Goal: Task Accomplishment & Management: Use online tool/utility

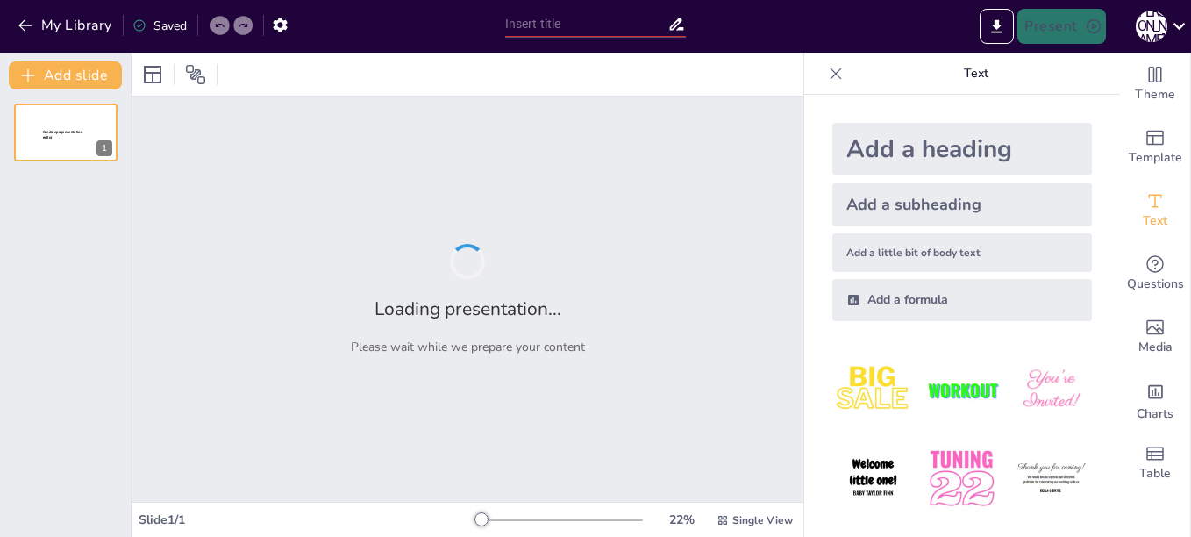
type input "Interactive Reading Mastery: A Student-Centered ESL Approach for 10th Grade"
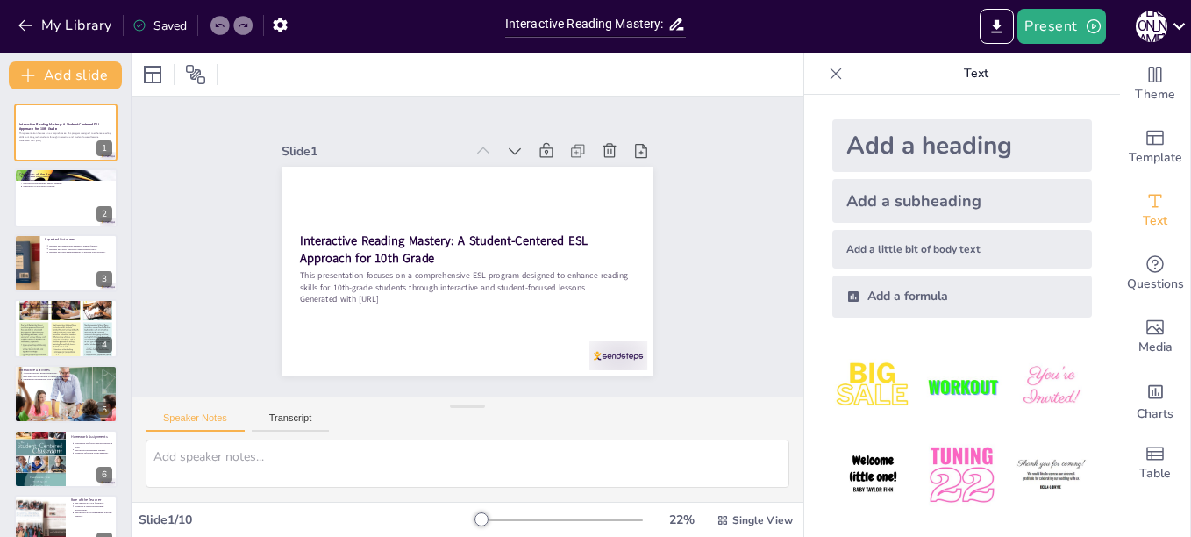
scroll to position [91, 0]
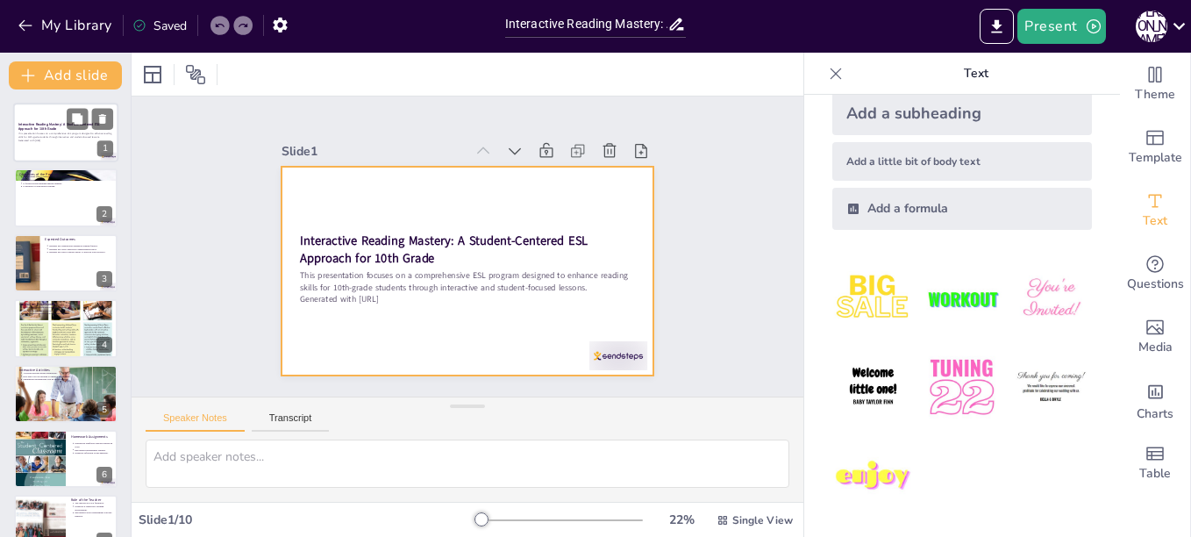
click at [71, 144] on div at bounding box center [65, 133] width 105 height 60
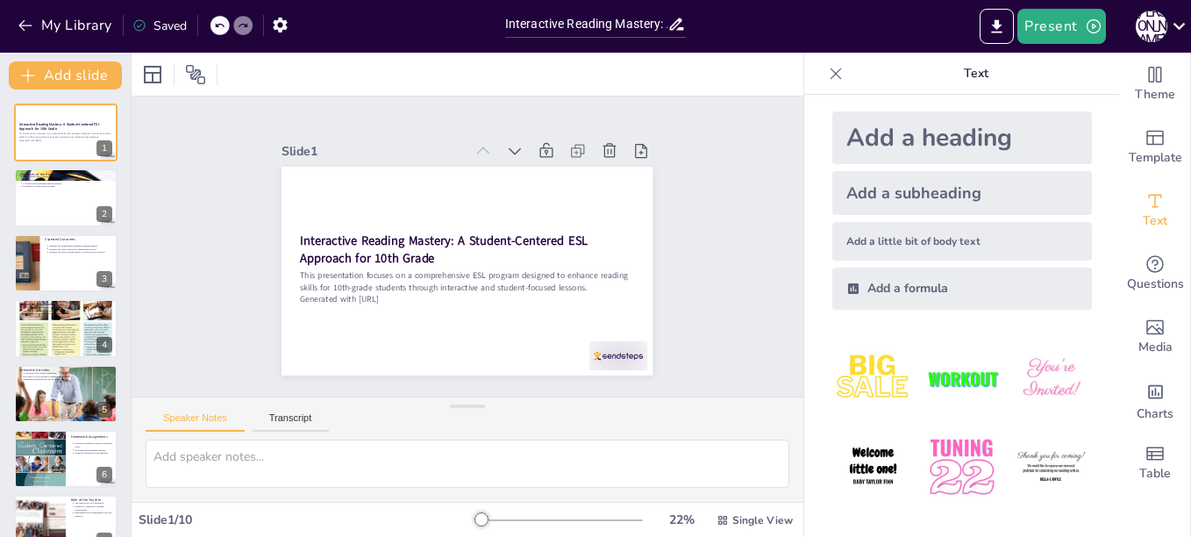
scroll to position [0, 0]
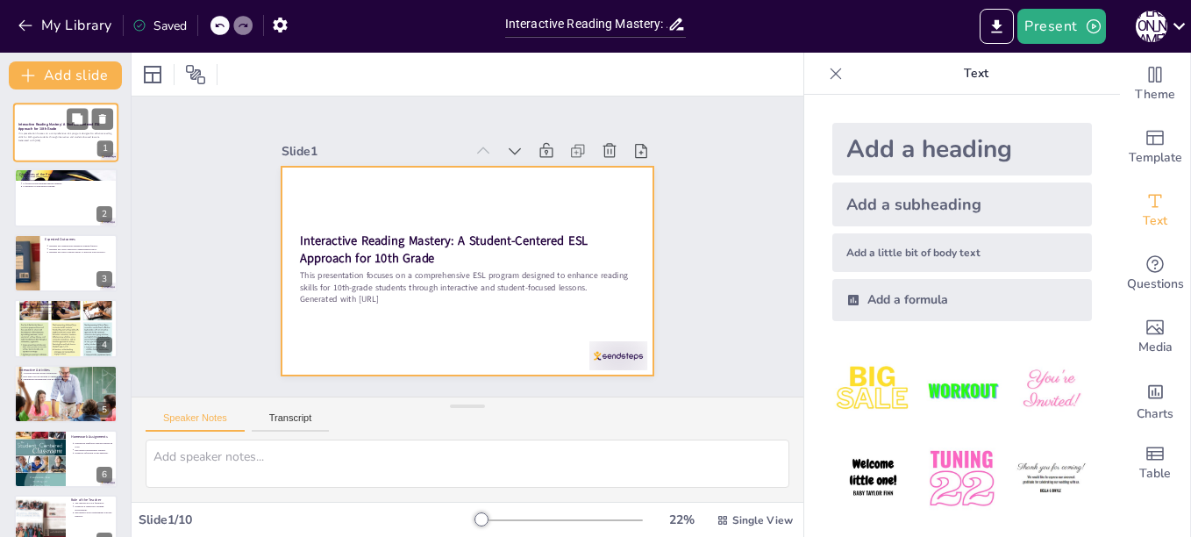
click at [67, 153] on div at bounding box center [65, 133] width 105 height 60
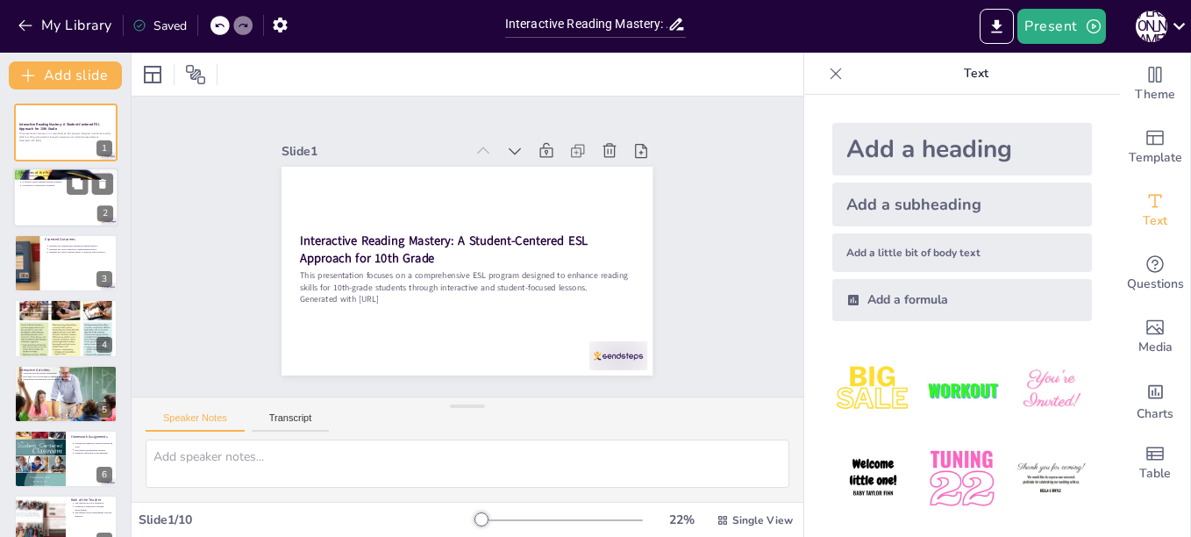
click at [66, 194] on div at bounding box center [65, 198] width 105 height 60
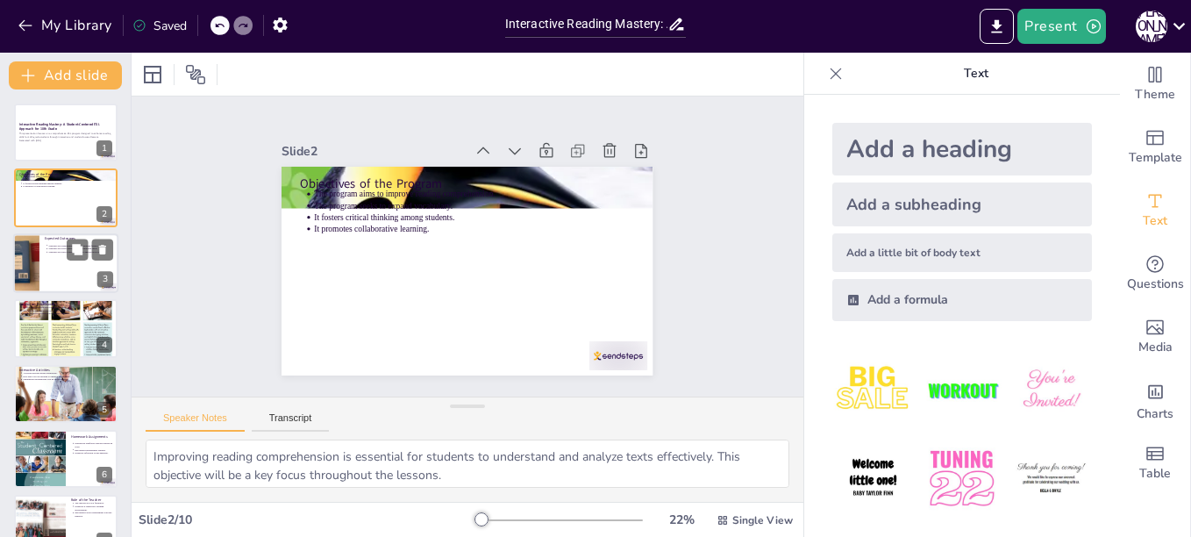
click at [69, 261] on div at bounding box center [65, 263] width 105 height 60
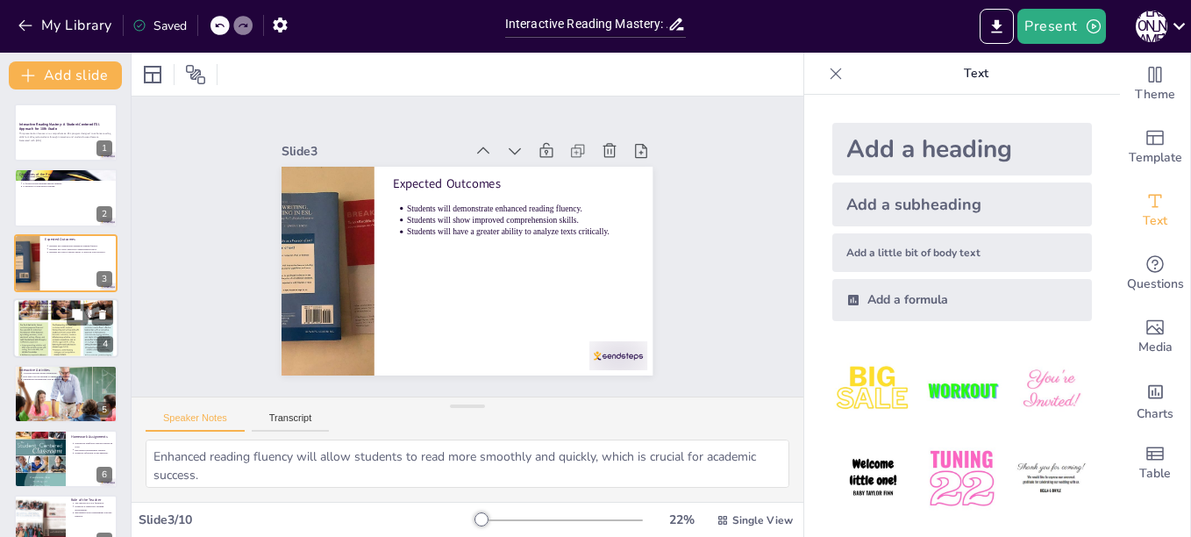
click at [51, 354] on div at bounding box center [65, 328] width 105 height 70
type textarea "Introducing new vocabulary in each lesson allows students to expand their langu…"
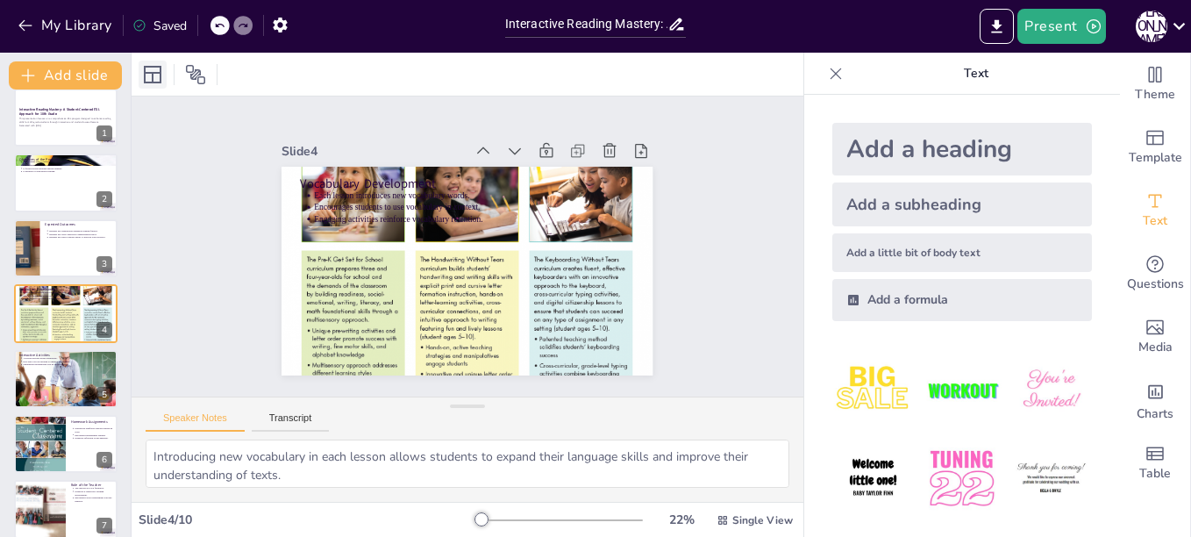
click at [153, 75] on icon at bounding box center [153, 75] width 18 height 18
click at [195, 74] on icon at bounding box center [195, 74] width 21 height 21
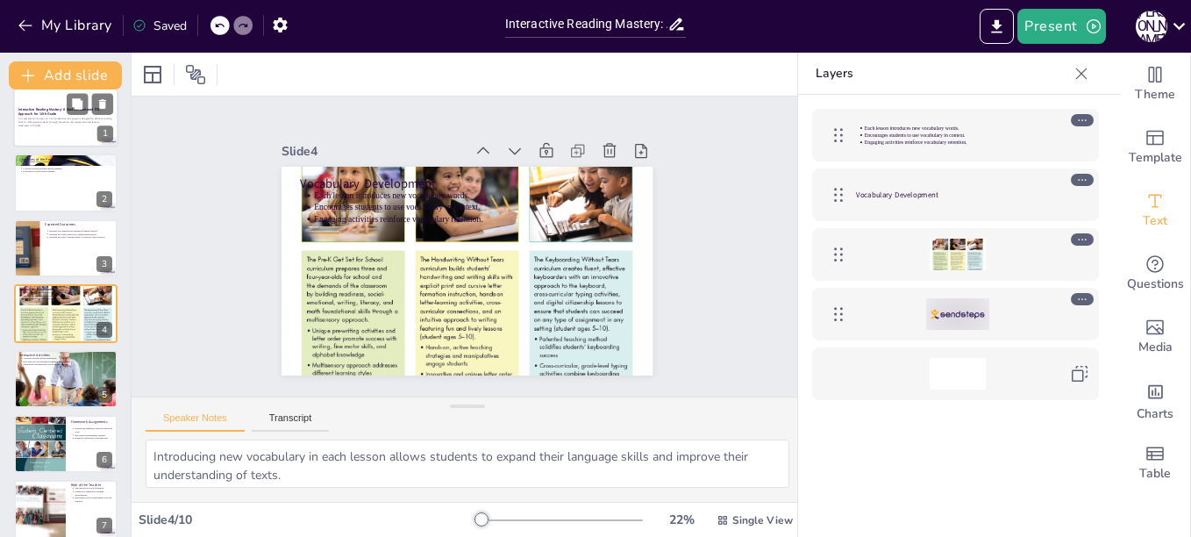
click at [61, 118] on p "This presentation focuses on a comprehensive ESL program designed to enhance re…" at bounding box center [65, 121] width 95 height 7
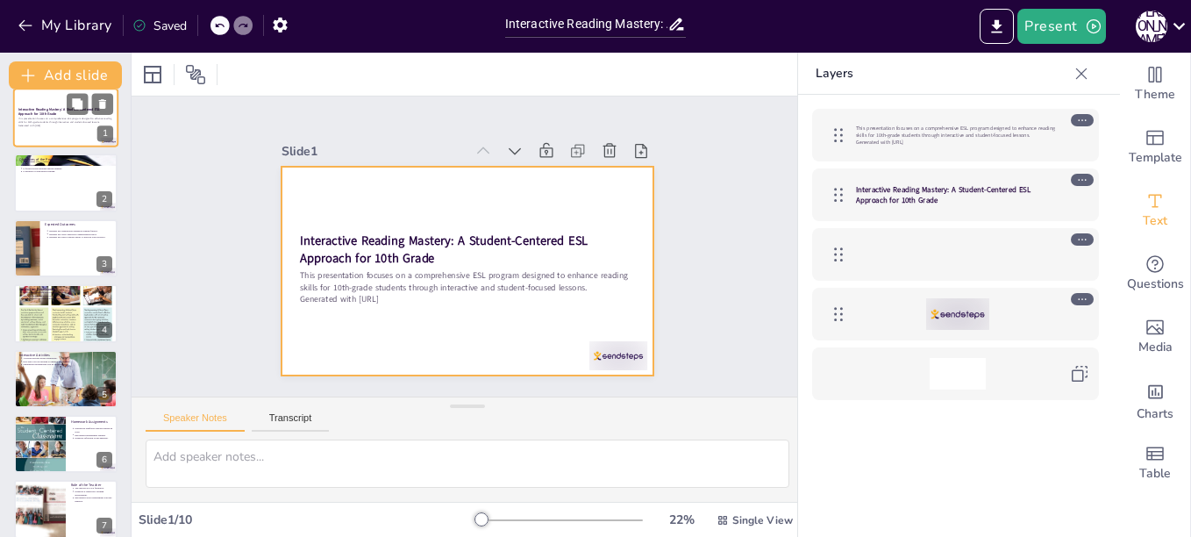
scroll to position [0, 0]
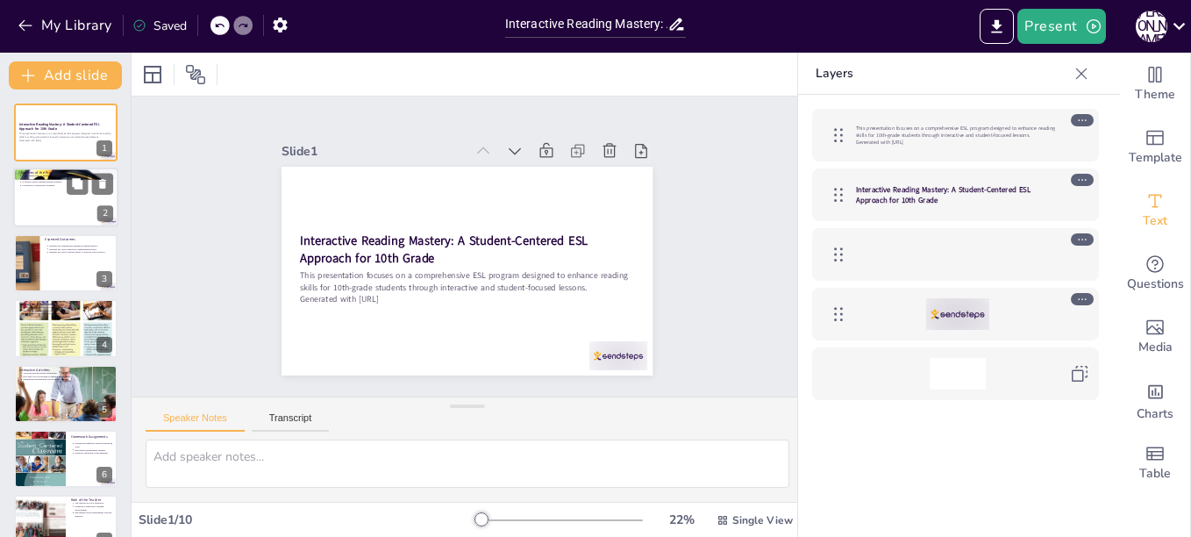
click at [84, 205] on div at bounding box center [65, 198] width 105 height 60
type textarea "Improving reading comprehension is essential for students to understand and ana…"
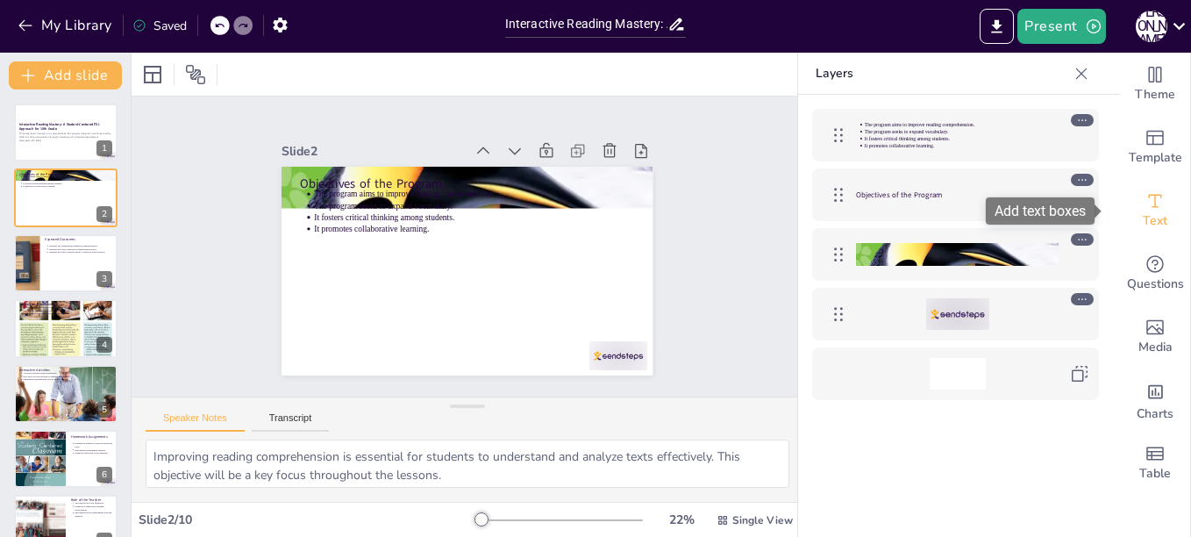
click at [1148, 204] on icon "Add text boxes" at bounding box center [1155, 200] width 21 height 21
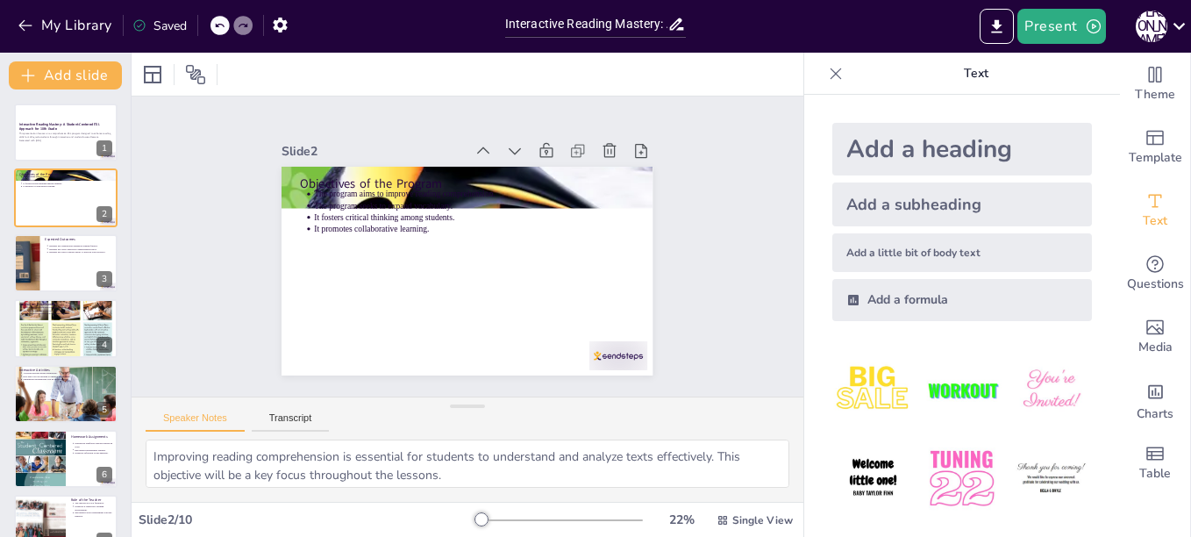
click at [862, 481] on img at bounding box center [873, 479] width 82 height 82
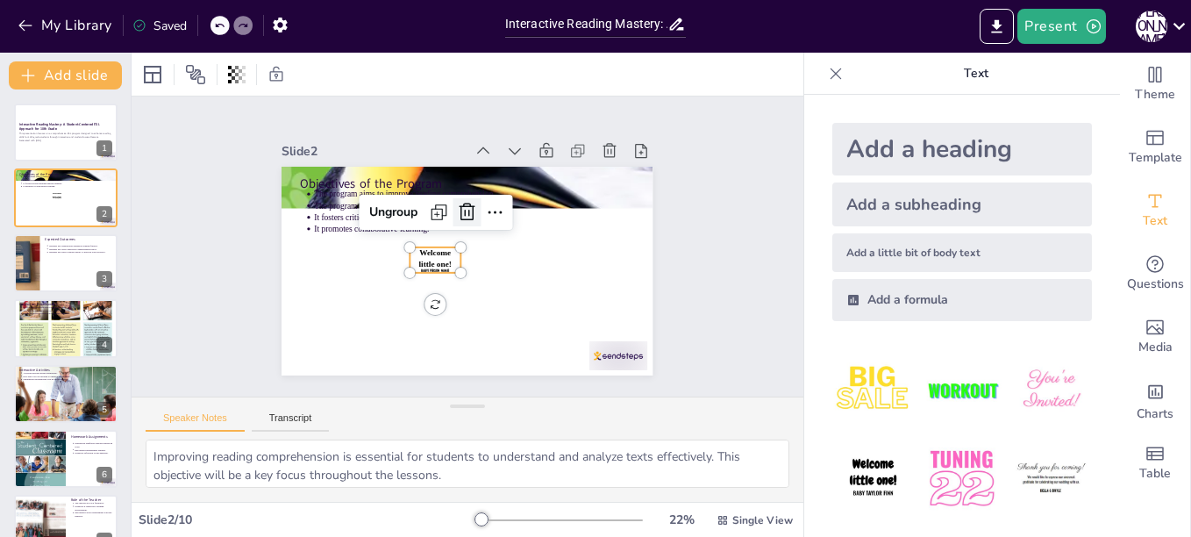
click at [461, 204] on icon at bounding box center [473, 212] width 25 height 25
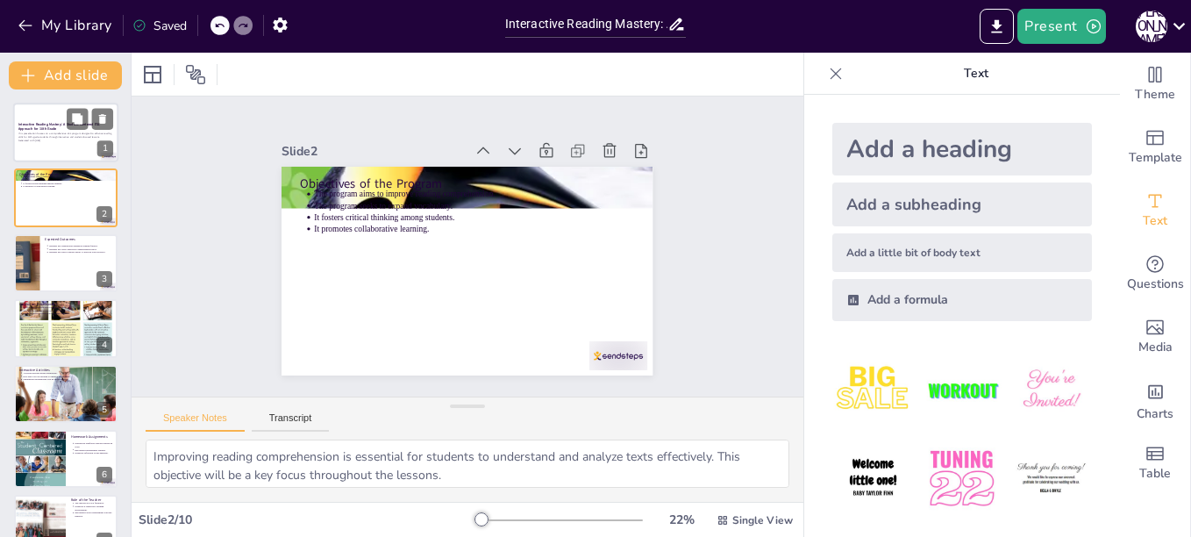
click at [46, 145] on div at bounding box center [65, 133] width 105 height 60
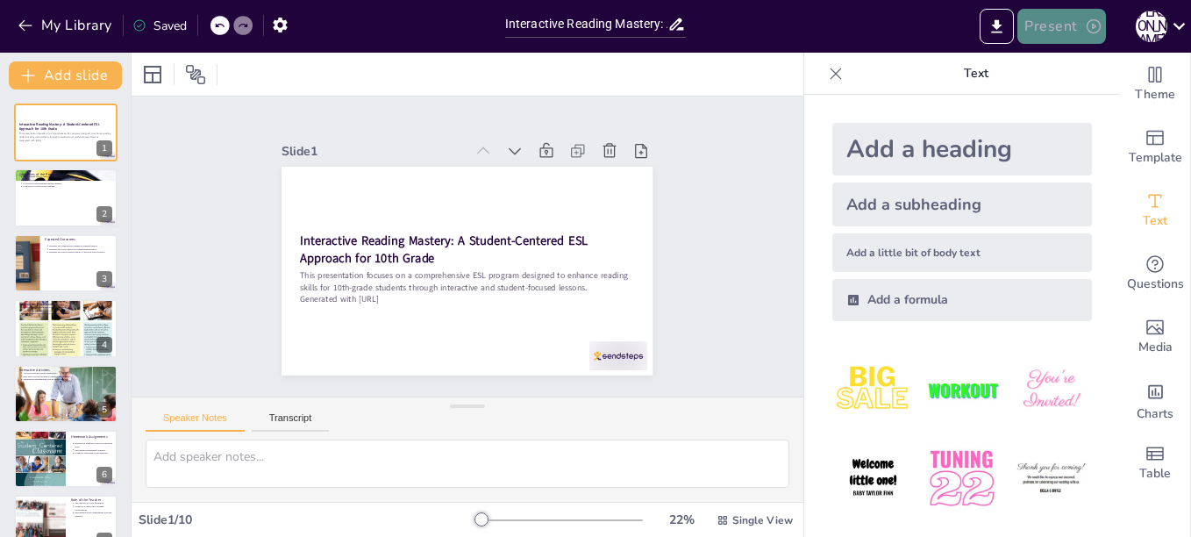
click at [1090, 23] on icon "button" at bounding box center [1094, 27] width 18 height 18
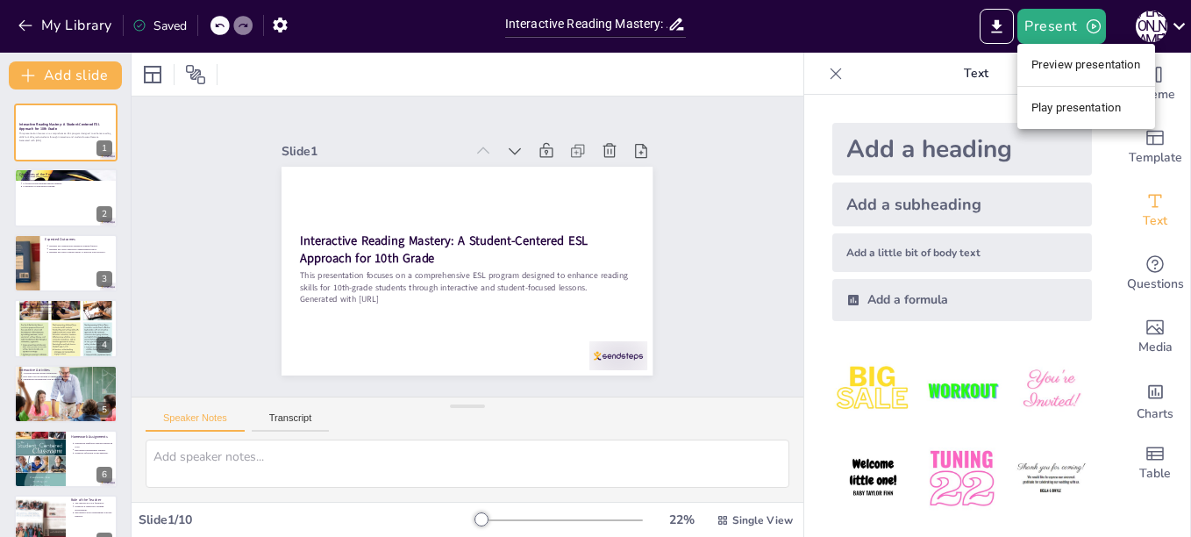
click at [1090, 65] on li "Preview presentation" at bounding box center [1087, 65] width 138 height 28
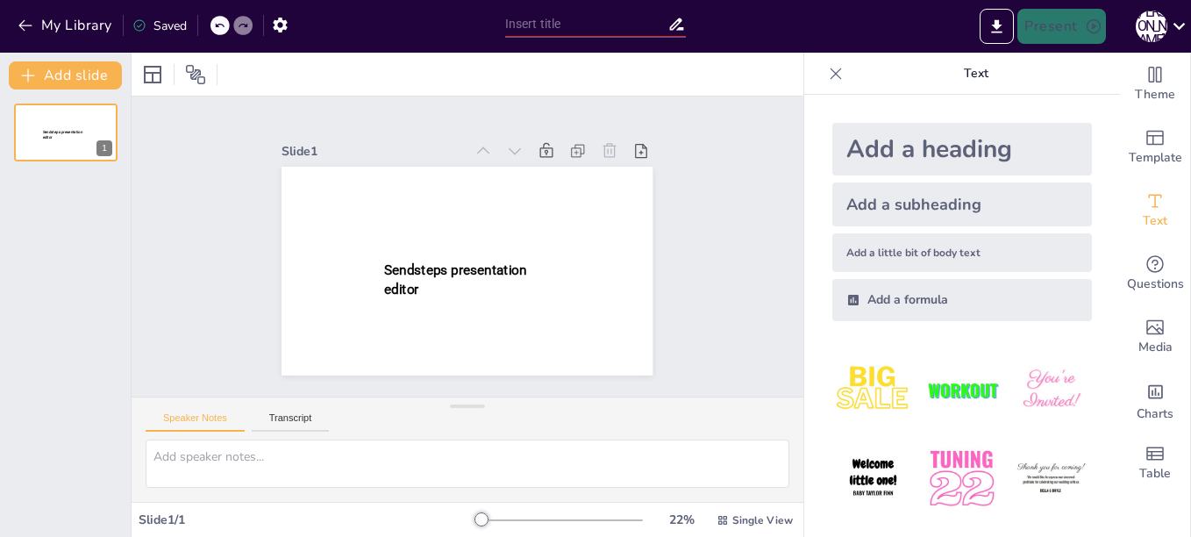
type input "Interactive Reading Mastery: A Student-Centered ESL Approach for 10th Grade"
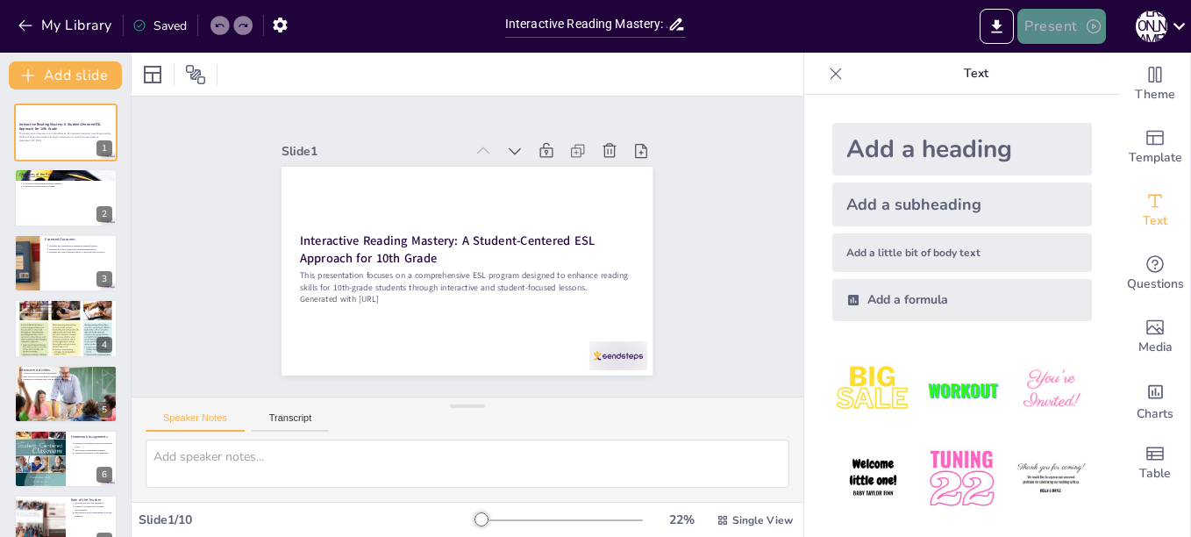
click at [1060, 16] on button "Present" at bounding box center [1062, 26] width 88 height 35
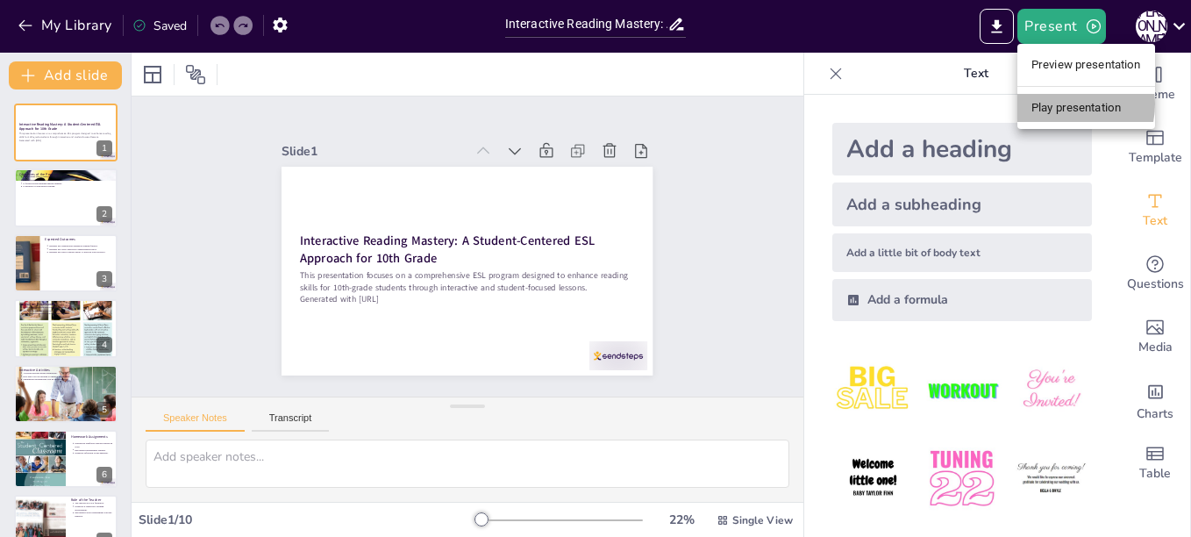
click at [1063, 104] on li "Play presentation" at bounding box center [1087, 108] width 138 height 28
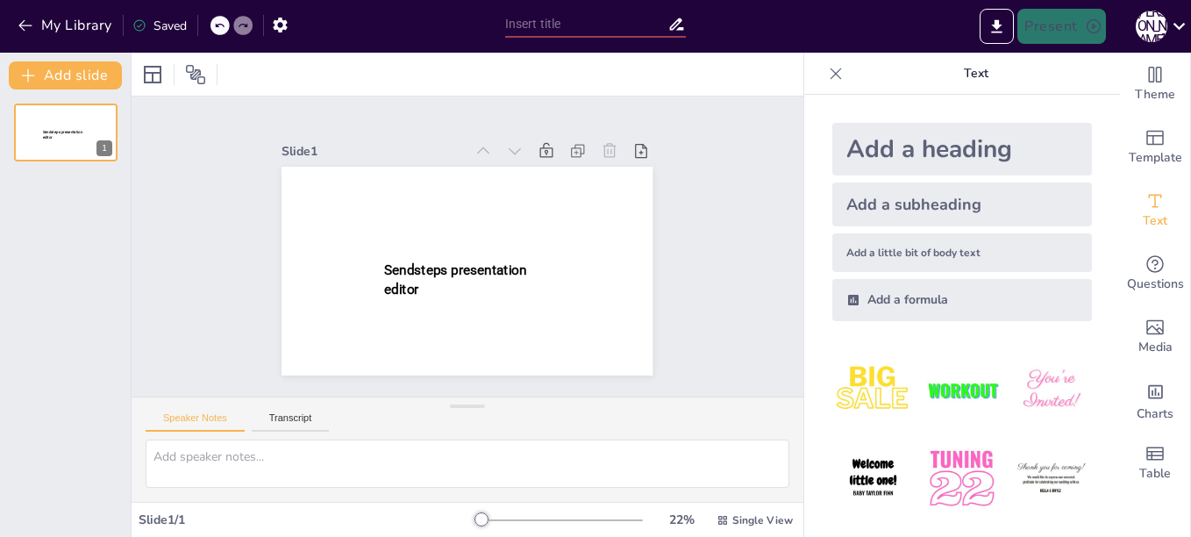
type input "Interactive Reading Mastery: A Student-Centered ESL Approach for 10th Grade"
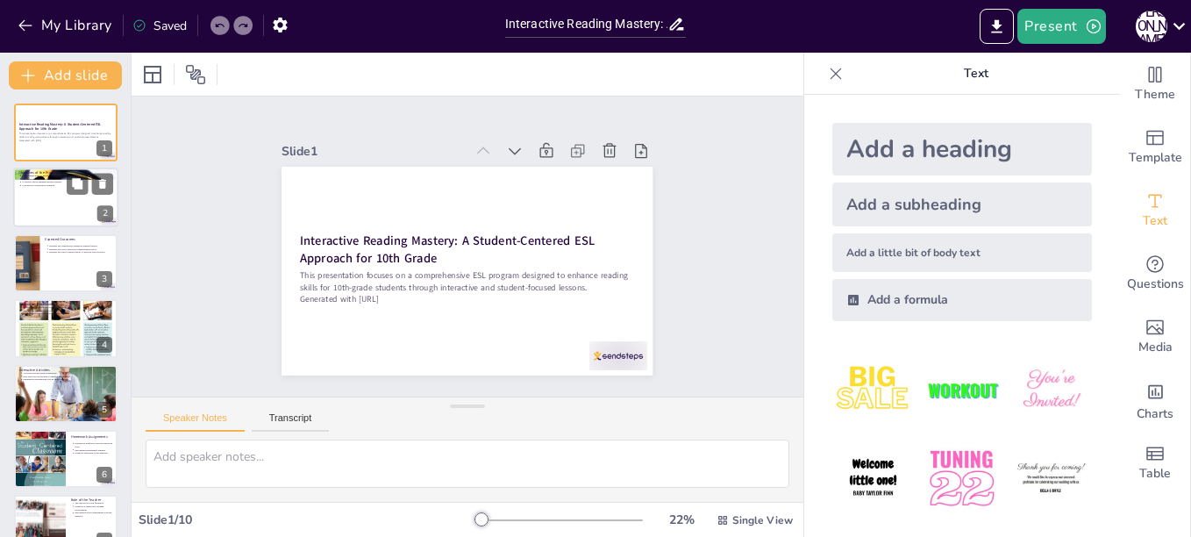
click at [38, 196] on div at bounding box center [65, 198] width 105 height 60
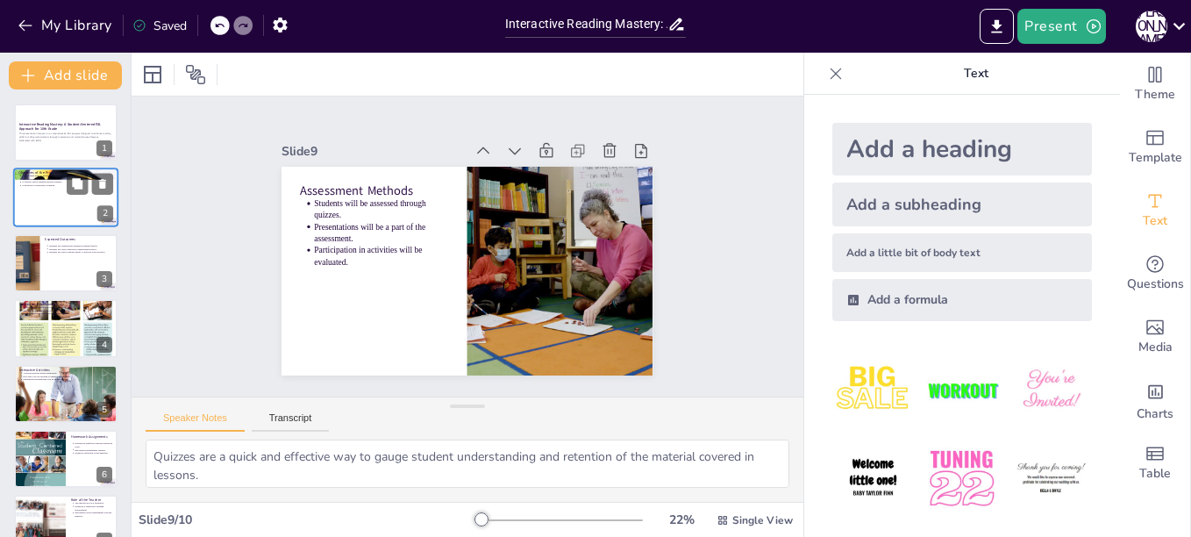
type textarea "Empowering students is crucial for their development, enabling them to take cha…"
